Goal: Task Accomplishment & Management: Manage account settings

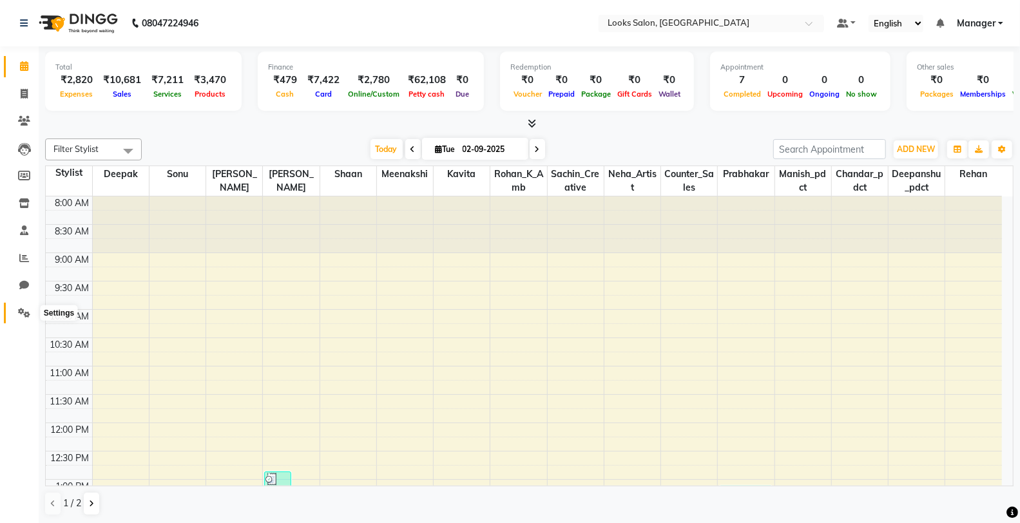
click at [15, 311] on span at bounding box center [24, 313] width 23 height 15
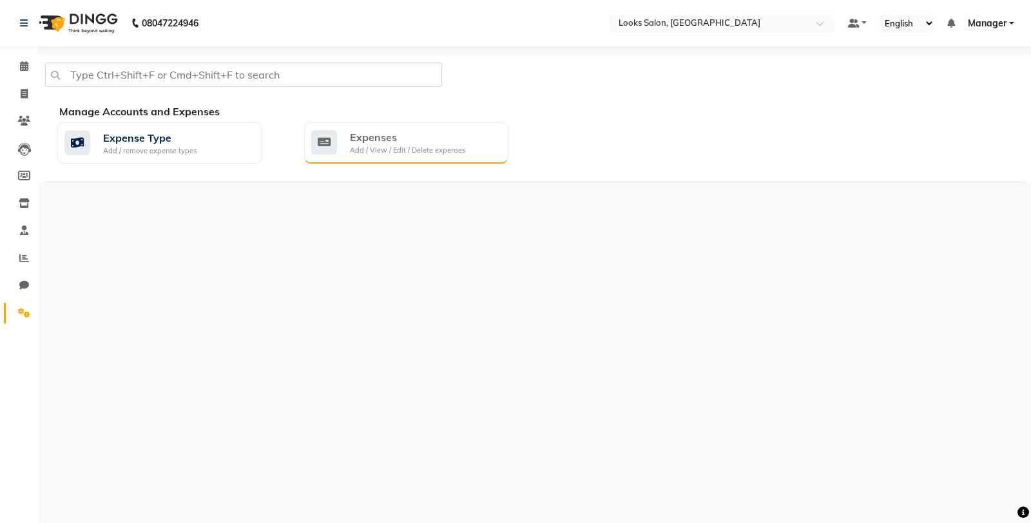
click at [375, 140] on div "Expenses" at bounding box center [407, 136] width 115 height 15
